Goal: Information Seeking & Learning: Understand process/instructions

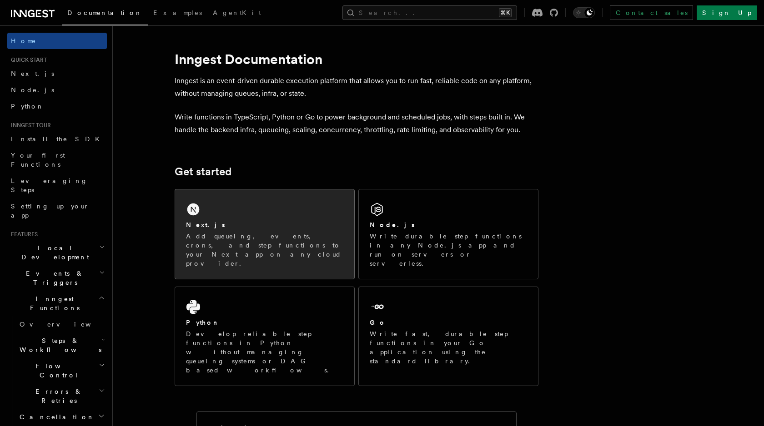
click at [255, 227] on div "Next.js" at bounding box center [264, 225] width 157 height 10
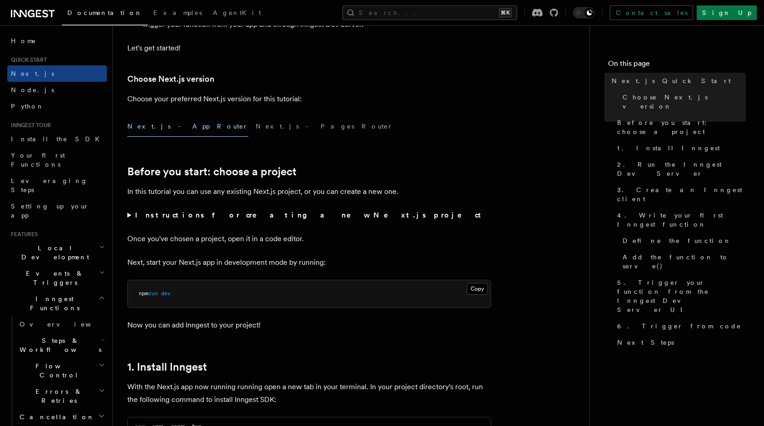
scroll to position [253, 0]
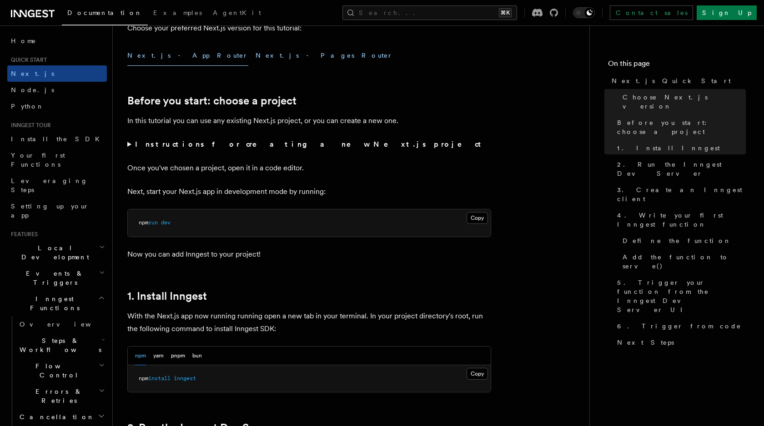
click at [255, 51] on button "Next.js - Pages Router" at bounding box center [323, 55] width 137 height 20
click at [157, 55] on button "Next.js - App Router" at bounding box center [187, 55] width 121 height 20
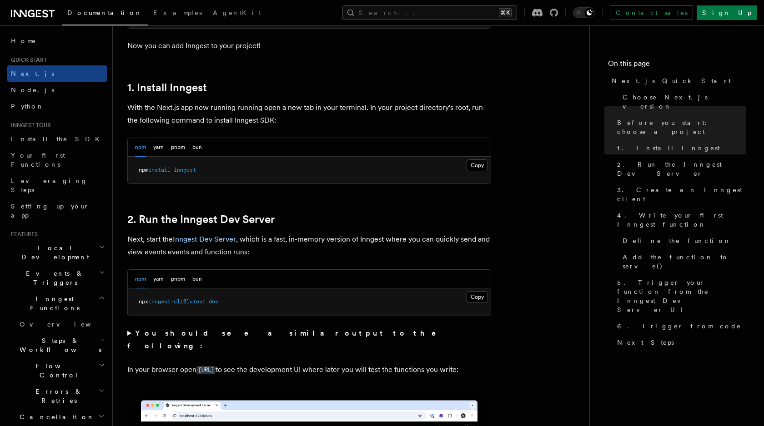
scroll to position [544, 0]
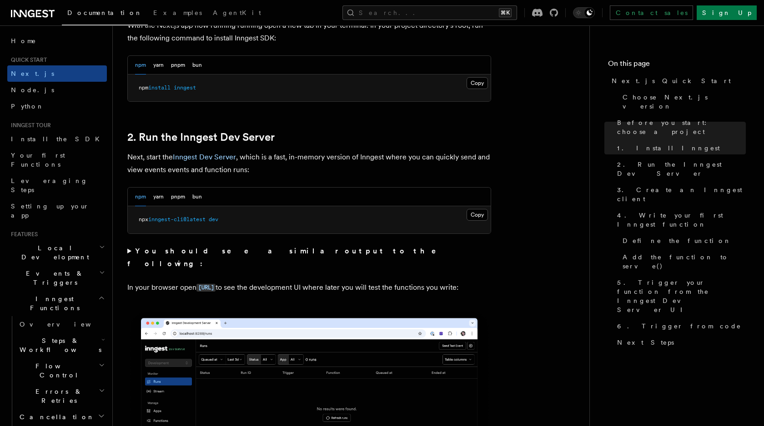
click at [339, 220] on pre "npx inngest-cli@latest dev" at bounding box center [309, 219] width 363 height 27
click at [365, 228] on pre "npx inngest-cli@latest dev" at bounding box center [309, 219] width 363 height 27
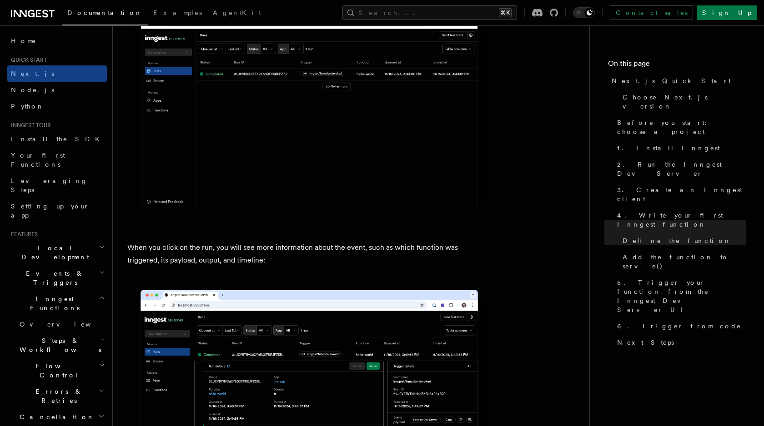
scroll to position [3254, 0]
